Goal: Task Accomplishment & Management: Complete application form

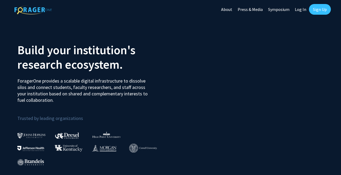
click at [320, 12] on link "Sign Up" at bounding box center [320, 9] width 22 height 11
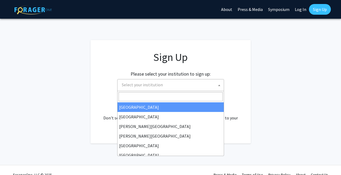
click at [176, 84] on span "Select your institution" at bounding box center [172, 84] width 104 height 11
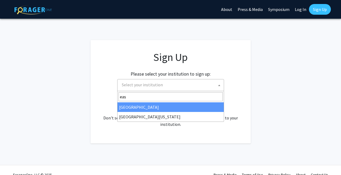
type input "eas"
select select "17"
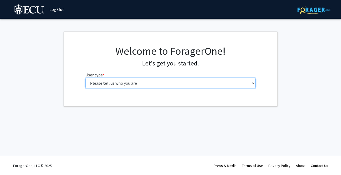
click at [143, 84] on select "Please tell us who you are Undergraduate Student Master's Student Doctoral Cand…" at bounding box center [171, 83] width 170 height 10
select select "1: undergrad"
click at [86, 78] on select "Please tell us who you are Undergraduate Student Master's Student Doctoral Cand…" at bounding box center [171, 83] width 170 height 10
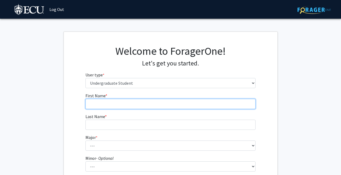
click at [129, 105] on input "First Name * required" at bounding box center [171, 104] width 170 height 10
type input "Dana"
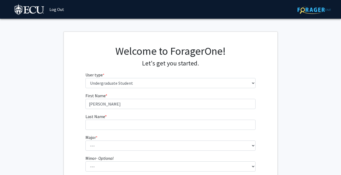
click at [106, 120] on label "Last Name * required" at bounding box center [96, 116] width 21 height 6
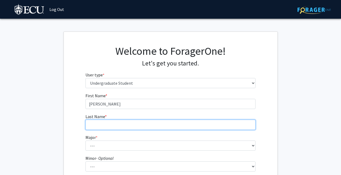
click at [106, 120] on input "Last Name * required" at bounding box center [171, 125] width 170 height 10
type input "Kohtz"
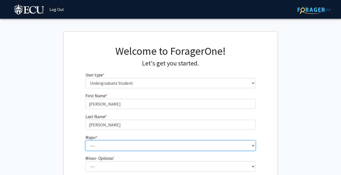
click at [98, 147] on select "--- Accounting African and African American Studies Anthropology Applied Atmosp…" at bounding box center [171, 146] width 170 height 10
select select "11: 1309"
click at [86, 141] on select "--- Accounting African and African American Studies Anthropology Applied Atmosp…" at bounding box center [171, 146] width 170 height 10
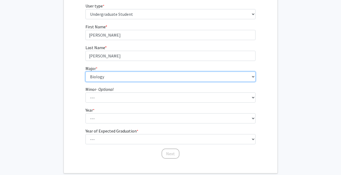
scroll to position [74, 0]
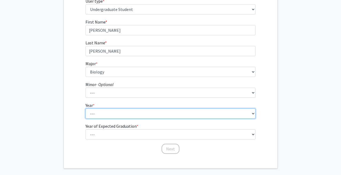
click at [117, 112] on select "--- First-year Sophomore Junior Senior Postbaccalaureate Certificate" at bounding box center [171, 114] width 170 height 10
select select "4: senior"
click at [86, 109] on select "--- First-year Sophomore Junior Senior Postbaccalaureate Certificate" at bounding box center [171, 114] width 170 height 10
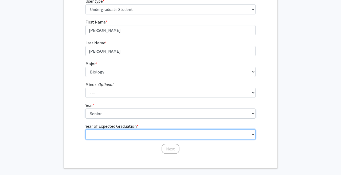
click at [111, 133] on select "--- 2025 2026 2027 2028 2029 2030 2031 2032 2033 2034" at bounding box center [171, 134] width 170 height 10
select select "1: 2025"
click at [86, 129] on select "--- 2025 2026 2027 2028 2029 2030 2031 2032 2033 2034" at bounding box center [171, 134] width 170 height 10
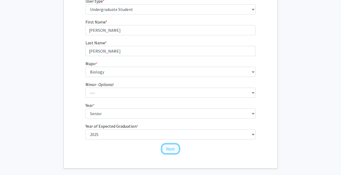
click at [171, 150] on button "Next" at bounding box center [171, 149] width 18 height 10
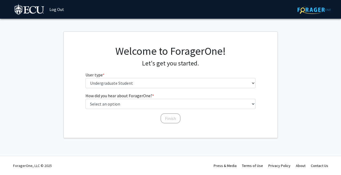
scroll to position [0, 0]
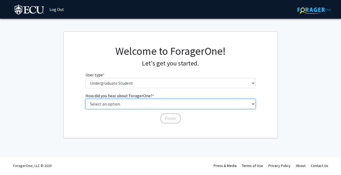
click at [132, 104] on select "Select an option Peer/student recommendation Faculty/staff recommendation Unive…" at bounding box center [171, 104] width 170 height 10
select select "2: faculty_recommendation"
click at [86, 99] on select "Select an option Peer/student recommendation Faculty/staff recommendation Unive…" at bounding box center [171, 104] width 170 height 10
click at [160, 101] on select "Select an option Peer/student recommendation Faculty/staff recommendation Unive…" at bounding box center [171, 104] width 170 height 10
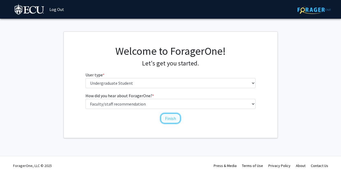
click at [174, 121] on button "Finish" at bounding box center [171, 118] width 20 height 10
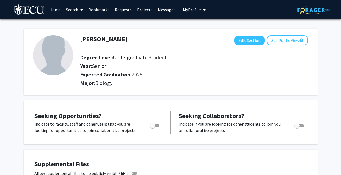
click at [73, 7] on link "Search" at bounding box center [74, 9] width 22 height 19
click at [83, 24] on span "Faculty/Staff" at bounding box center [82, 24] width 39 height 11
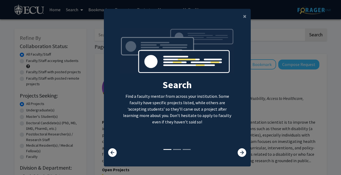
click at [176, 149] on li at bounding box center [177, 149] width 8 height 1
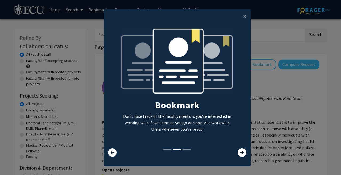
click at [165, 149] on li at bounding box center [168, 149] width 8 height 1
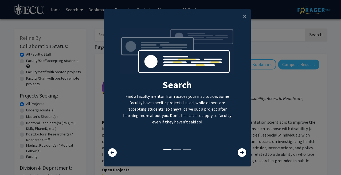
click at [175, 149] on li at bounding box center [177, 149] width 8 height 1
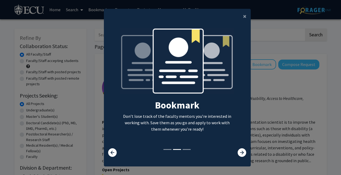
click at [189, 150] on li at bounding box center [187, 149] width 8 height 1
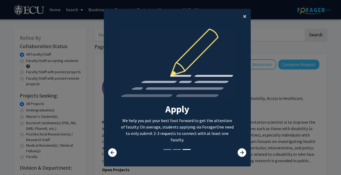
click at [244, 16] on span "×" at bounding box center [244, 16] width 3 height 8
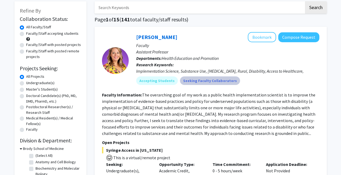
scroll to position [28, 0]
click at [40, 83] on label "Undergraduate(s)" at bounding box center [40, 83] width 28 height 6
click at [30, 83] on input "Undergraduate(s)" at bounding box center [27, 81] width 3 height 3
radio input "true"
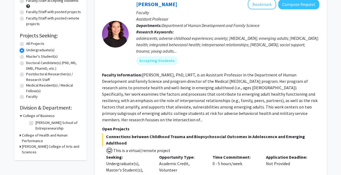
scroll to position [60, 0]
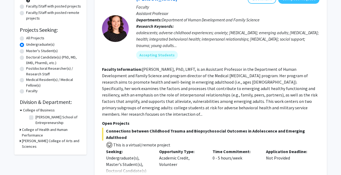
click at [34, 143] on h3 "Thomas Harriot College of Arts and Sciences" at bounding box center [51, 143] width 59 height 11
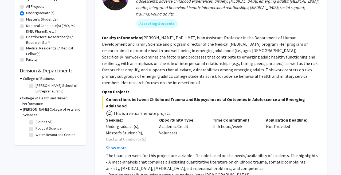
scroll to position [98, 0]
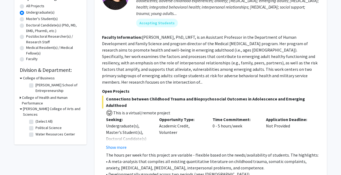
click at [40, 128] on label "Political Science" at bounding box center [49, 128] width 26 height 6
click at [39, 128] on input "Political Science" at bounding box center [37, 126] width 3 height 3
checkbox input "true"
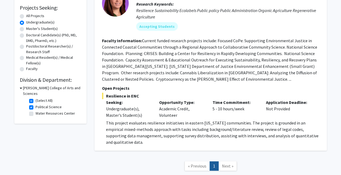
scroll to position [92, 0]
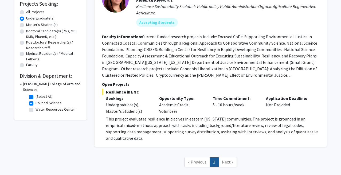
click at [38, 102] on label "Political Science" at bounding box center [49, 103] width 26 height 6
click at [38, 102] on input "Political Science" at bounding box center [37, 101] width 3 height 3
checkbox input "false"
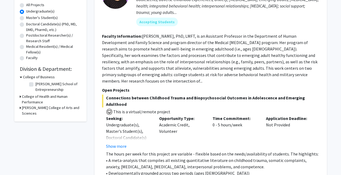
scroll to position [103, 0]
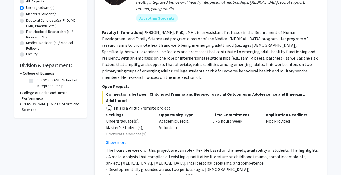
click at [36, 105] on h3 "Thomas Harriot College of Arts and Sciences" at bounding box center [51, 106] width 59 height 11
click at [42, 130] on label "Water Resources Center" at bounding box center [56, 130] width 40 height 6
click at [39, 130] on input "Water Resources Center" at bounding box center [37, 128] width 3 height 3
checkbox input "true"
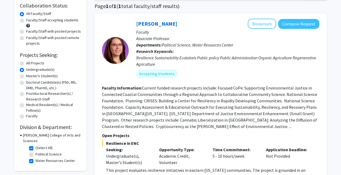
scroll to position [40, 0]
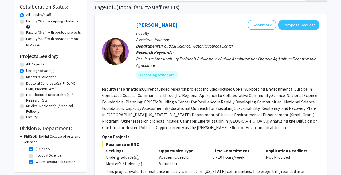
click at [49, 161] on label "Water Resources Center" at bounding box center [56, 162] width 40 height 6
click at [39, 161] on input "Water Resources Center" at bounding box center [37, 160] width 3 height 3
checkbox input "false"
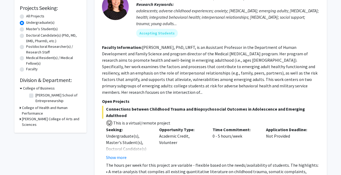
scroll to position [88, 0]
click at [70, 120] on h3 "Thomas Harriot College of Arts and Sciences" at bounding box center [51, 121] width 59 height 11
click at [69, 120] on h3 "Thomas Harriot College of Arts and Sciences" at bounding box center [52, 121] width 58 height 11
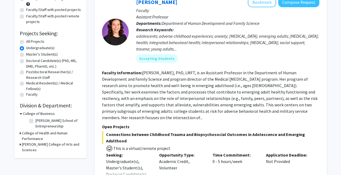
scroll to position [60, 0]
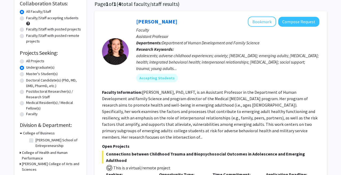
scroll to position [0, 0]
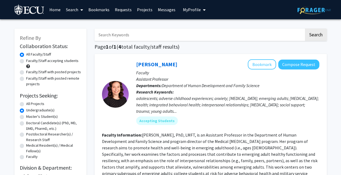
click at [37, 103] on label "All Projects" at bounding box center [35, 104] width 18 height 6
click at [30, 103] on input "All Projects" at bounding box center [27, 102] width 3 height 3
radio input "true"
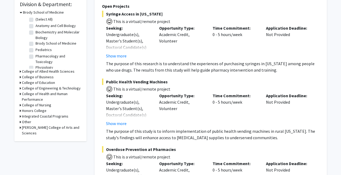
scroll to position [165, 0]
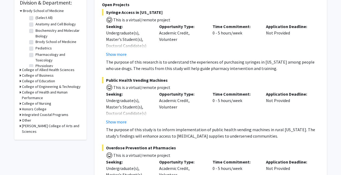
click at [30, 129] on h3 "Thomas Harriot College of Arts and Sciences" at bounding box center [51, 128] width 59 height 11
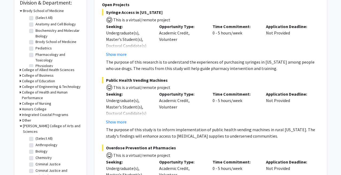
scroll to position [10, 0]
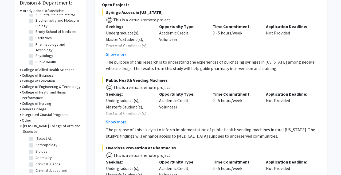
click at [42, 152] on label "Biology" at bounding box center [42, 152] width 12 height 6
click at [39, 152] on input "Biology" at bounding box center [37, 150] width 3 height 3
checkbox input "true"
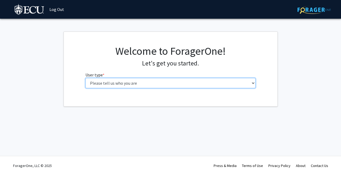
click at [190, 85] on select "Please tell us who you are Undergraduate Student Master's Student Doctoral Cand…" at bounding box center [171, 83] width 170 height 10
select select "1: undergrad"
click at [86, 78] on select "Please tell us who you are Undergraduate Student Master's Student Doctoral Cand…" at bounding box center [171, 83] width 170 height 10
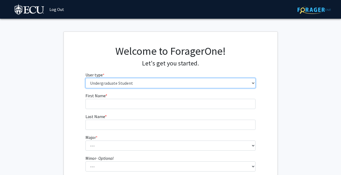
scroll to position [5, 0]
